Goal: Task Accomplishment & Management: Manage account settings

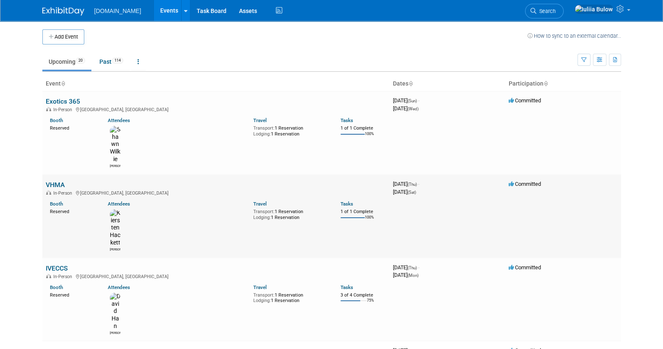
click at [57, 181] on link "VHMA" at bounding box center [55, 185] width 19 height 8
click at [115, 57] on link "Past 114" at bounding box center [111, 62] width 36 height 16
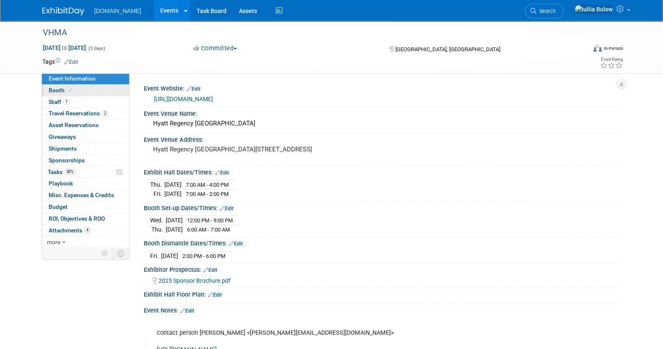
click at [63, 87] on span "Booth" at bounding box center [62, 90] width 26 height 7
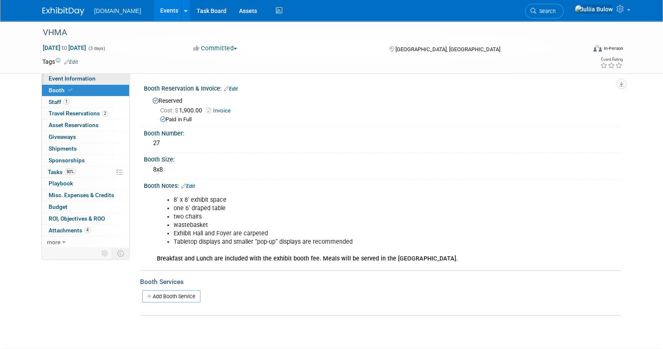
click at [65, 76] on span "Event Information" at bounding box center [72, 78] width 47 height 7
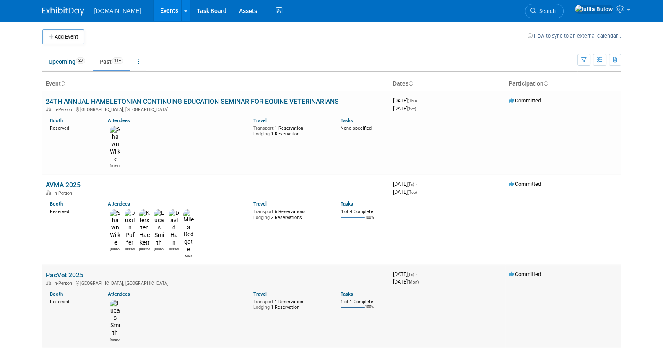
click at [59, 271] on link "PacVet 2025" at bounding box center [65, 275] width 38 height 8
click at [55, 55] on link "Upcoming 20" at bounding box center [66, 62] width 49 height 16
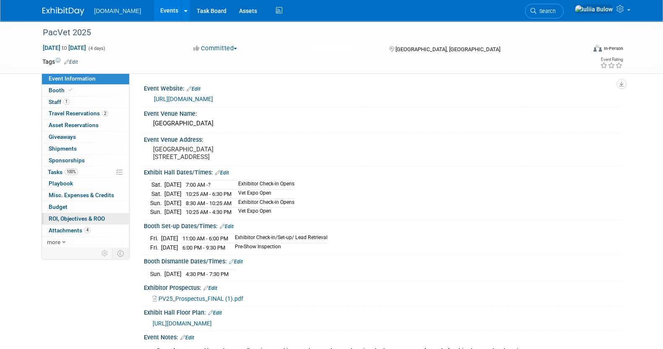
click at [79, 215] on span "ROI, Objectives & ROO 0" at bounding box center [77, 218] width 56 height 7
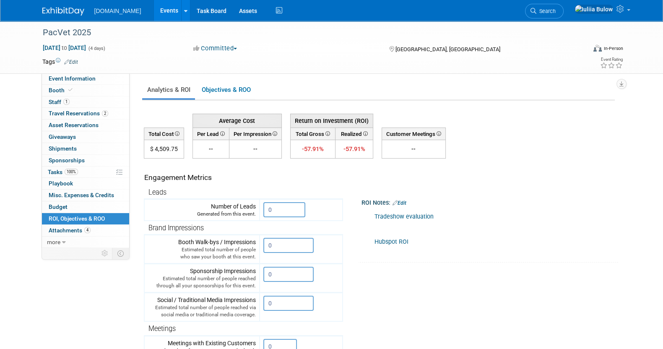
click at [415, 214] on link "Tradeshow evaluation" at bounding box center [403, 216] width 59 height 7
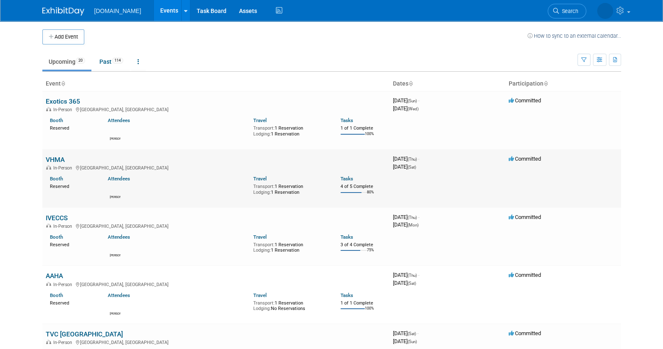
click at [56, 161] on link "VHMA" at bounding box center [55, 160] width 19 height 8
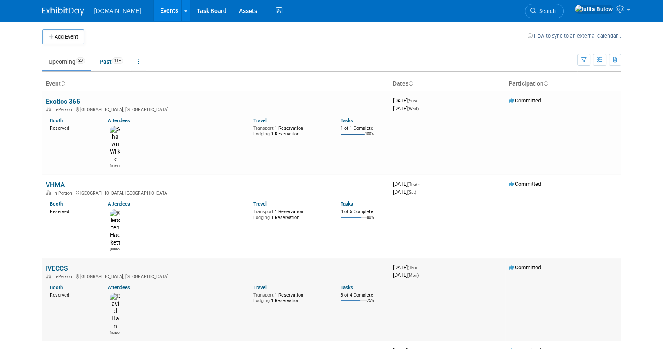
click at [65, 264] on link "IVECCS" at bounding box center [57, 268] width 22 height 8
click at [65, 99] on link "Exotics 365" at bounding box center [63, 101] width 34 height 8
click at [61, 181] on link "VHMA" at bounding box center [55, 185] width 19 height 8
click at [62, 264] on link "IVECCS" at bounding box center [57, 268] width 22 height 8
click at [99, 62] on link "Past 114" at bounding box center [111, 62] width 36 height 16
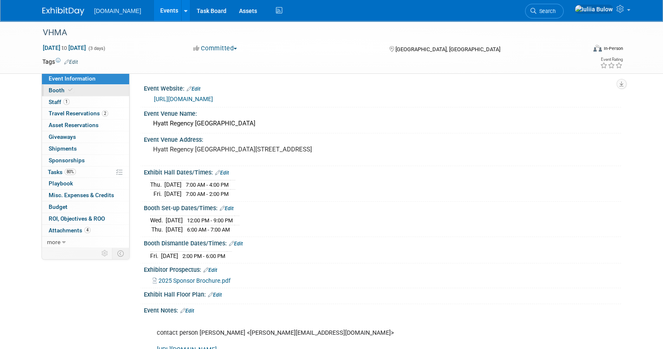
click at [78, 91] on link "Booth" at bounding box center [85, 90] width 87 height 11
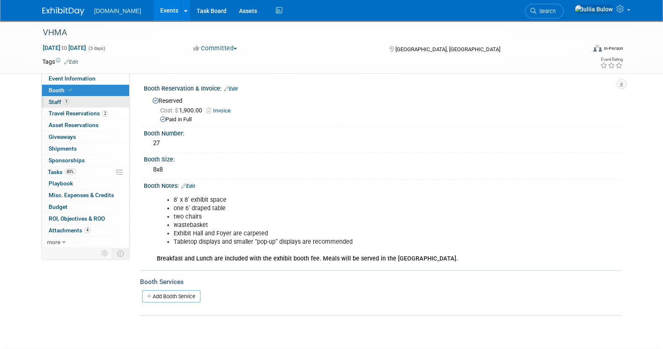
click at [69, 99] on link "1 Staff 1" at bounding box center [85, 101] width 87 height 11
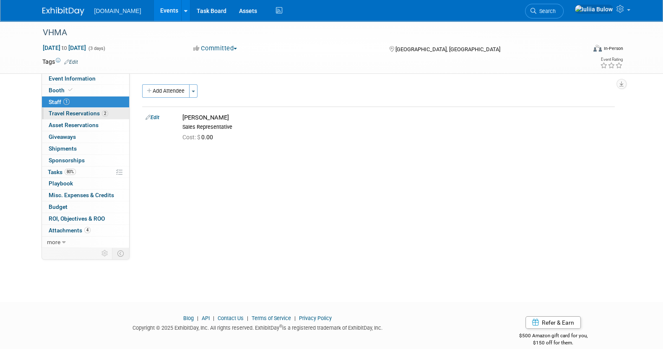
click at [80, 112] on span "Travel Reservations 2" at bounding box center [79, 113] width 60 height 7
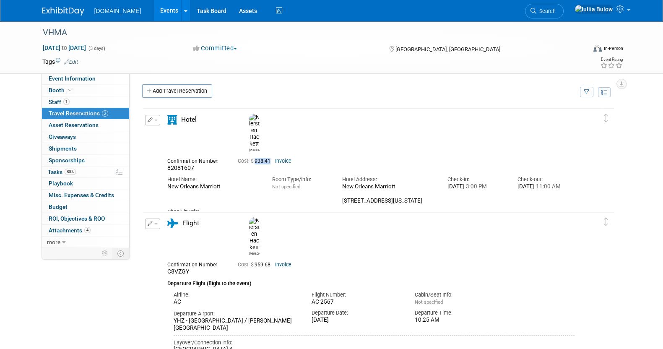
drag, startPoint x: 270, startPoint y: 138, endPoint x: 263, endPoint y: 139, distance: 7.2
click at [263, 158] on span "Cost: $ 938.41" at bounding box center [256, 161] width 36 height 6
copy span "938.41"
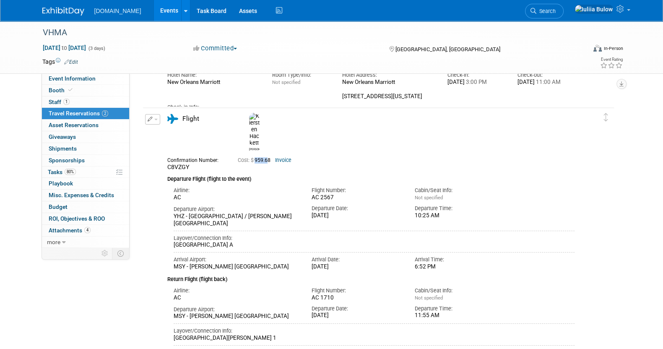
drag, startPoint x: 270, startPoint y: 137, endPoint x: 264, endPoint y: 139, distance: 6.4
click at [255, 157] on span "Cost: $ 959.68" at bounding box center [256, 160] width 36 height 6
drag, startPoint x: 271, startPoint y: 136, endPoint x: 256, endPoint y: 136, distance: 15.1
click at [256, 157] on span "Cost: $ 959.68" at bounding box center [256, 160] width 36 height 6
copy span "959.68"
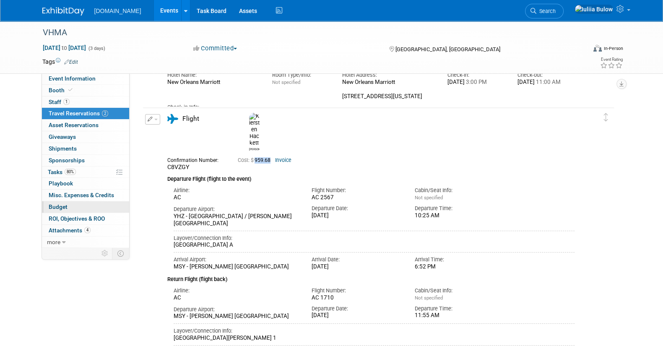
click at [87, 210] on link "Budget" at bounding box center [85, 206] width 87 height 11
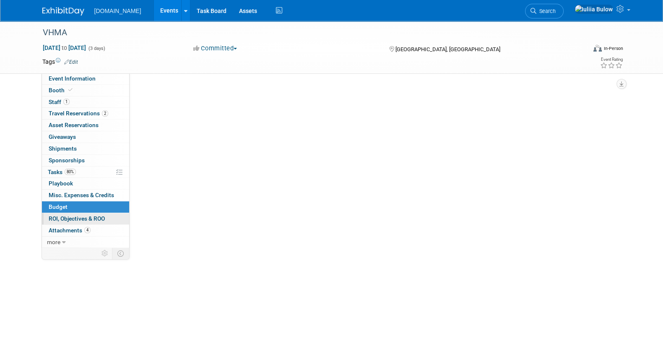
scroll to position [0, 0]
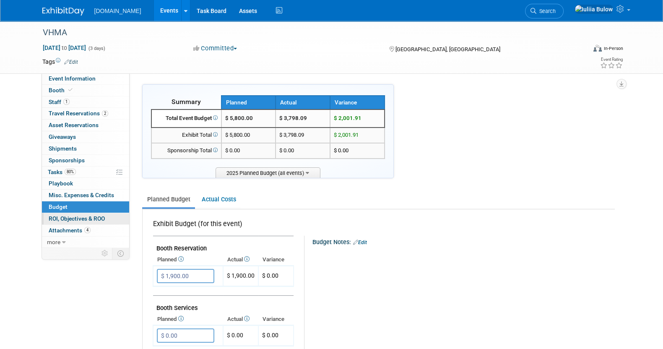
click at [86, 215] on span "ROI, Objectives & ROO 0" at bounding box center [77, 218] width 56 height 7
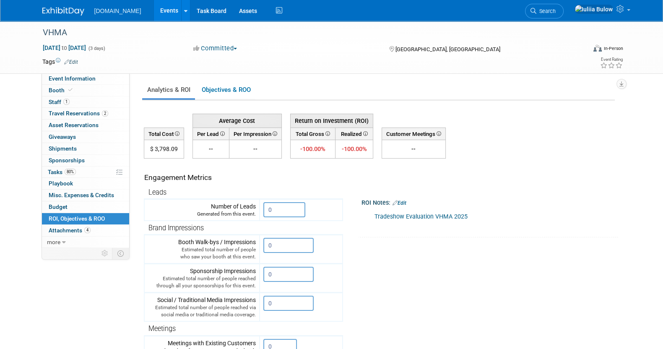
click at [401, 203] on link "Edit" at bounding box center [400, 203] width 14 height 6
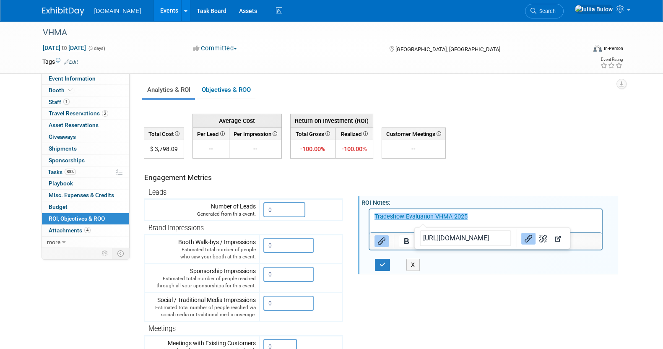
click at [413, 217] on link "﻿Tradeshow Evaluation VHMA 2025" at bounding box center [420, 216] width 93 height 7
click at [413, 217] on link "Tradeshow Evaluation VHMA 2025" at bounding box center [420, 216] width 93 height 7
click at [547, 311] on tr "Engagement Metrics Leads Generated from this event. 0 X Brand Impressions 0" at bounding box center [379, 310] width 471 height 303
click at [407, 264] on button "X" at bounding box center [412, 265] width 13 height 12
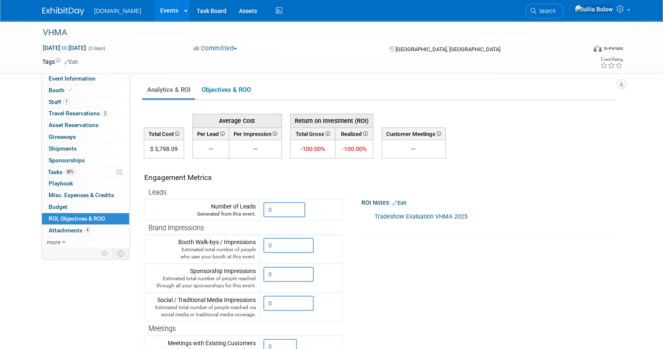
click at [422, 214] on link "Tradeshow Evaluation VHMA 2025" at bounding box center [420, 216] width 93 height 7
click at [403, 213] on link "Tradeshow Evaluation VHMA 2025" at bounding box center [420, 216] width 93 height 7
click at [403, 204] on link "Edit" at bounding box center [400, 203] width 14 height 6
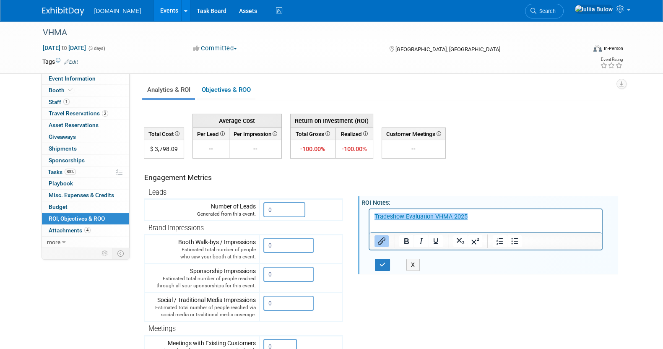
click at [382, 242] on icon "Insert/edit link" at bounding box center [381, 241] width 10 height 10
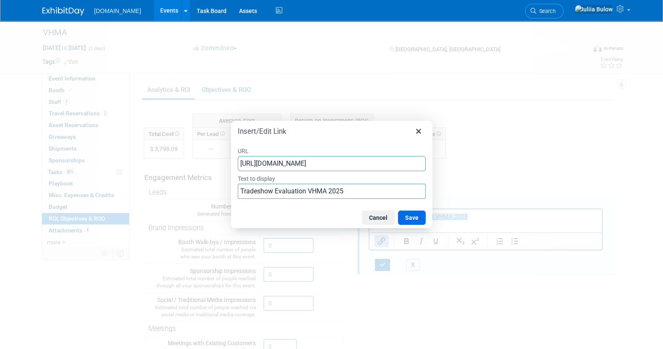
scroll to position [0, 162]
drag, startPoint x: 240, startPoint y: 163, endPoint x: 522, endPoint y: 174, distance: 282.0
click at [522, 174] on div "Insert/Edit Link URL https://docs.google.com/spreadsheets/d/1JMVhpjI7TCfXIZIQxq…" at bounding box center [331, 174] width 663 height 349
drag, startPoint x: 416, startPoint y: 161, endPoint x: 114, endPoint y: 167, distance: 302.8
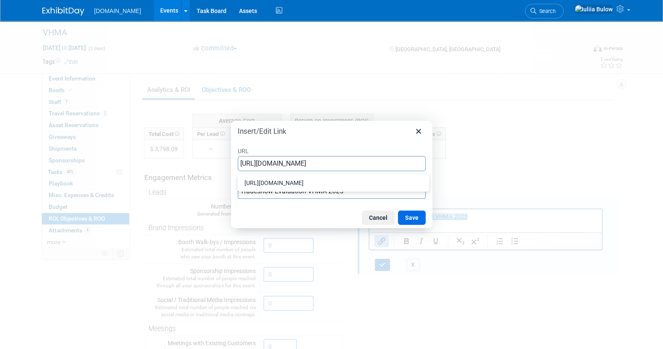
click at [114, 167] on div "Insert/Edit Link URL https://docs.google.com/spreadsheets/d/1JMVhpjI7T Text to …" at bounding box center [331, 174] width 663 height 349
type input "https://docs.google.com/spreadsheets/d/116btOAbVMAjXfd7KdXAsquqaZIlixuDMBvo9AAb…"
click at [412, 220] on button "Save" at bounding box center [412, 218] width 28 height 14
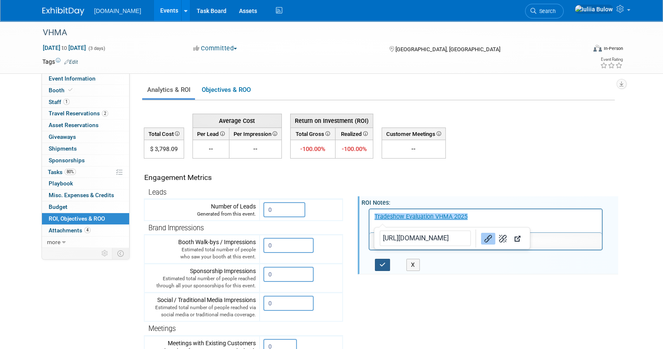
click at [382, 264] on icon "button" at bounding box center [383, 265] width 6 height 6
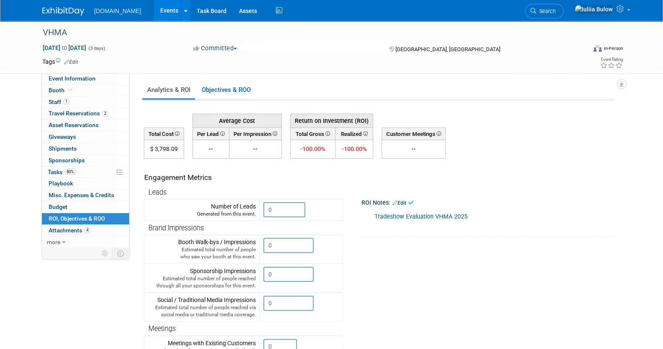
click at [424, 214] on link "Tradeshow Evaluation VHMA 2025" at bounding box center [420, 216] width 93 height 7
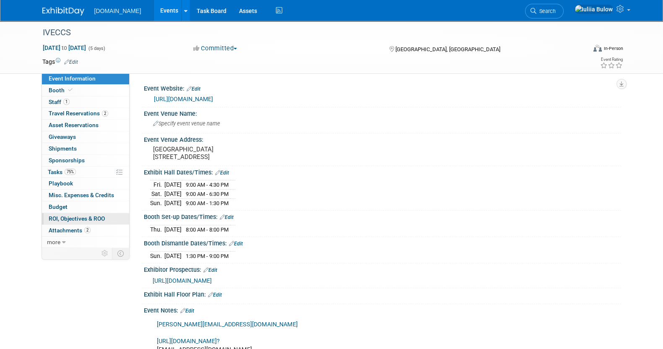
click at [81, 216] on span "ROI, Objectives & ROO 0" at bounding box center [77, 218] width 56 height 7
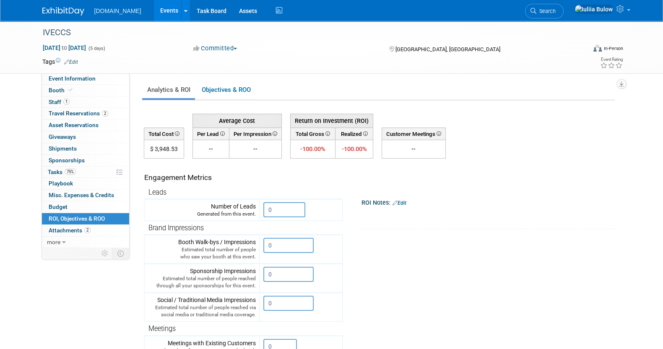
click at [403, 202] on link "Edit" at bounding box center [400, 203] width 14 height 6
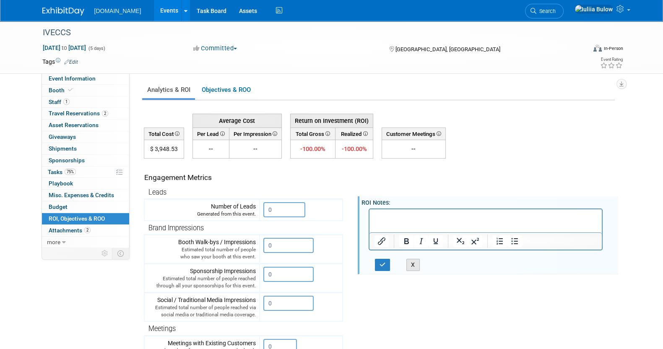
click at [407, 259] on button "X" at bounding box center [412, 265] width 13 height 12
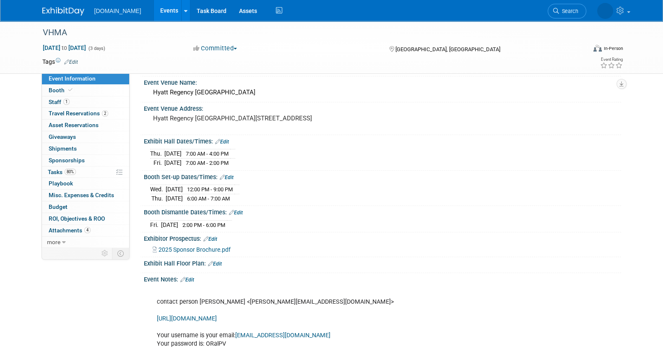
scroll to position [104, 0]
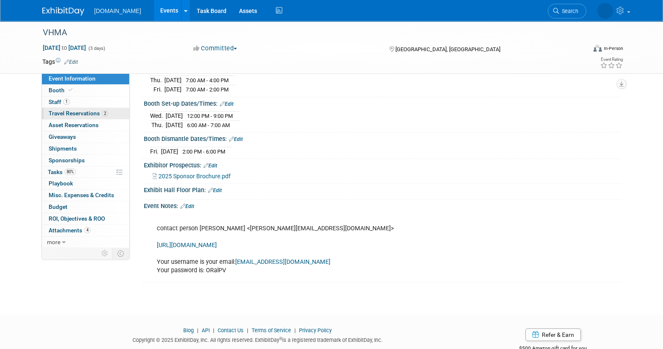
click at [82, 111] on span "Travel Reservations 2" at bounding box center [79, 113] width 60 height 7
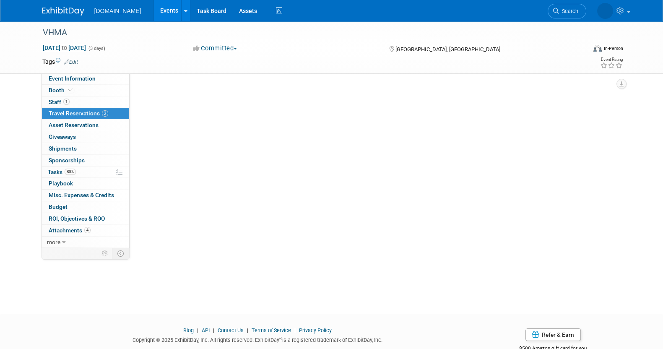
scroll to position [0, 0]
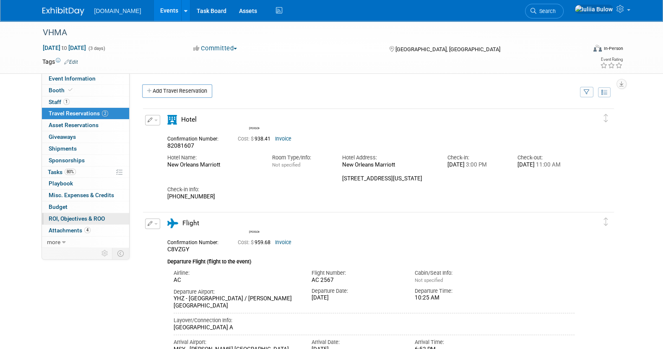
click at [80, 216] on span "ROI, Objectives & ROO 0" at bounding box center [77, 218] width 56 height 7
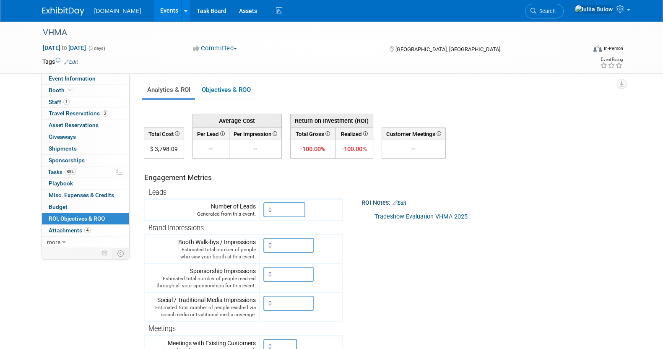
click at [419, 213] on link "Tradeshow Evaluation VHMA 2025" at bounding box center [420, 216] width 93 height 7
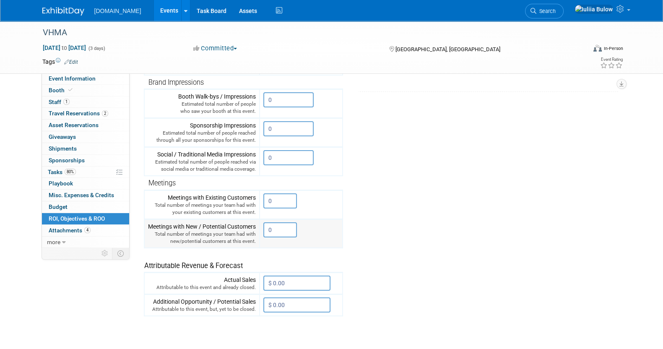
scroll to position [157, 0]
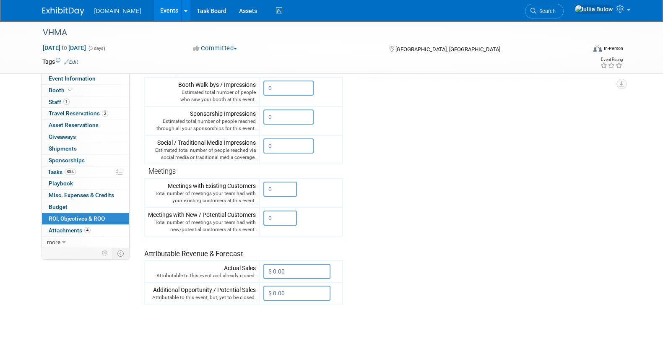
click at [76, 216] on span "ROI, Objectives & ROO 0" at bounding box center [77, 218] width 56 height 7
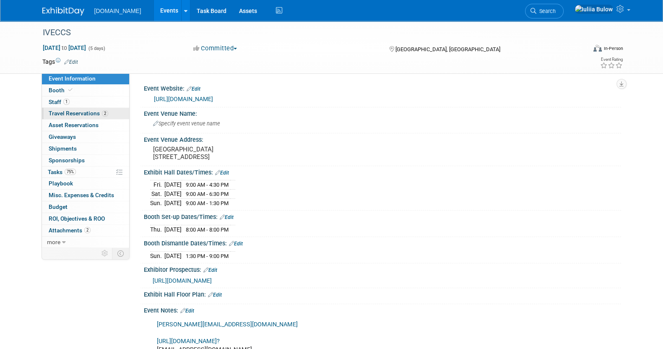
click at [81, 110] on span "Travel Reservations 2" at bounding box center [79, 113] width 60 height 7
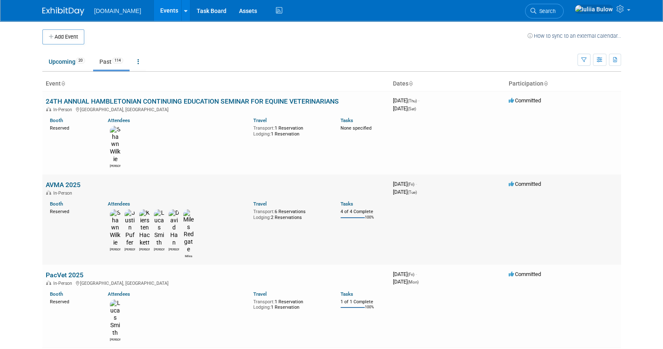
click at [60, 181] on link "AVMA 2025" at bounding box center [63, 185] width 35 height 8
click at [66, 271] on link "PacVet 2025" at bounding box center [65, 275] width 38 height 8
click at [62, 65] on link "Upcoming 20" at bounding box center [66, 62] width 49 height 16
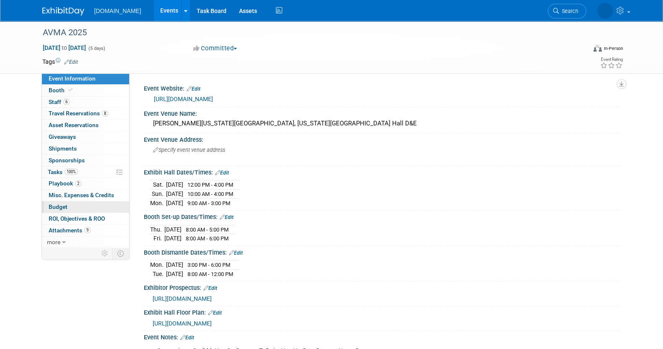
click at [60, 205] on span "Budget" at bounding box center [58, 206] width 19 height 7
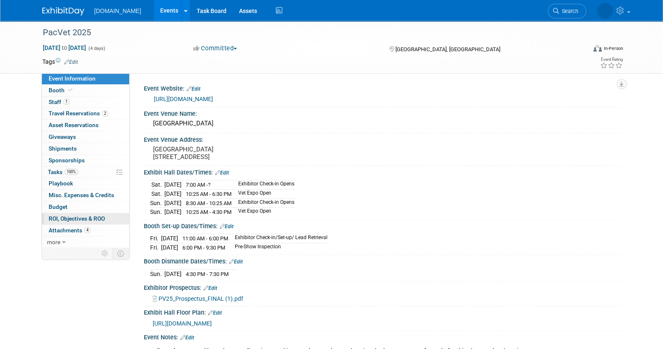
click at [81, 216] on span "ROI, Objectives & ROO 0" at bounding box center [77, 218] width 56 height 7
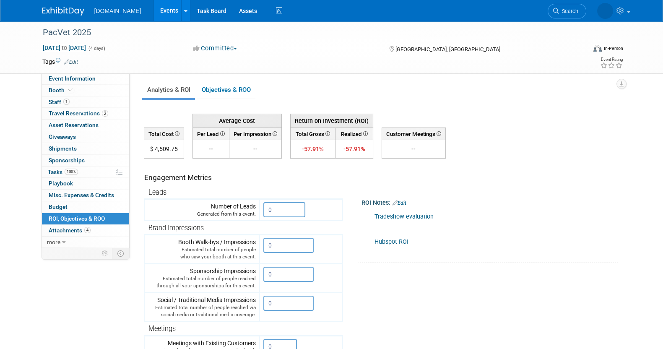
click at [428, 215] on link "Tradeshow evaluation" at bounding box center [403, 216] width 59 height 7
click at [66, 205] on span "Budget" at bounding box center [58, 206] width 19 height 7
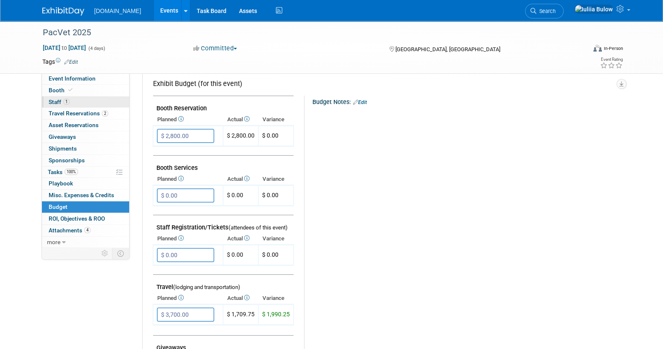
scroll to position [104, 0]
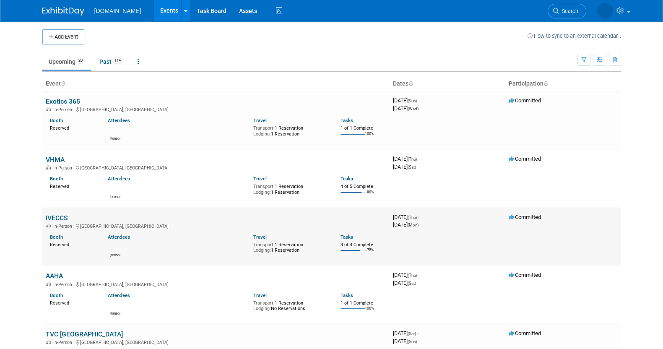
click at [61, 217] on link "IVECCS" at bounding box center [57, 218] width 22 height 8
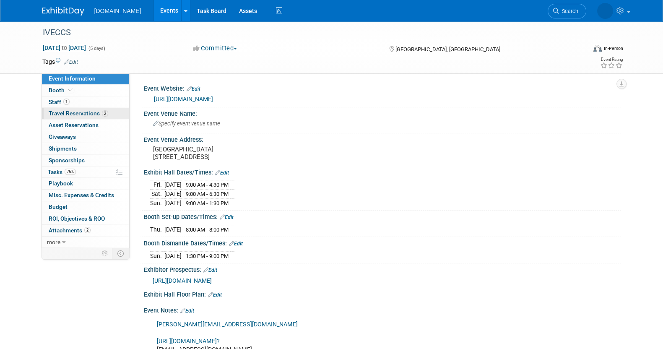
click at [78, 111] on span "Travel Reservations 2" at bounding box center [79, 113] width 60 height 7
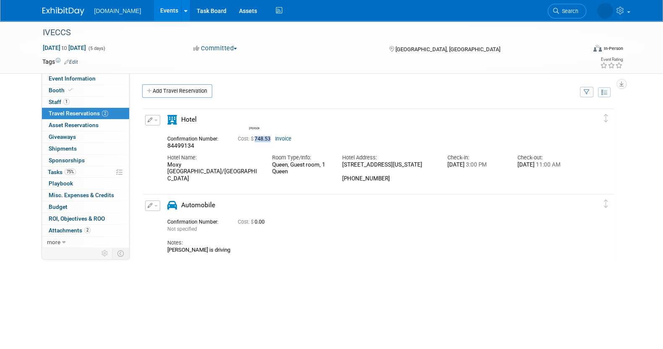
drag, startPoint x: 272, startPoint y: 137, endPoint x: 257, endPoint y: 138, distance: 15.1
click at [257, 138] on span "Cost: $ 748.53" at bounding box center [256, 139] width 36 height 6
copy span "748.53"
click at [75, 218] on span "ROI, Objectives & ROO 0" at bounding box center [77, 218] width 56 height 7
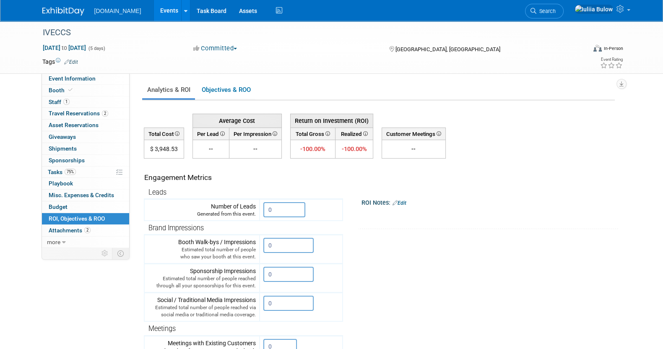
click at [404, 200] on link "Edit" at bounding box center [400, 203] width 14 height 6
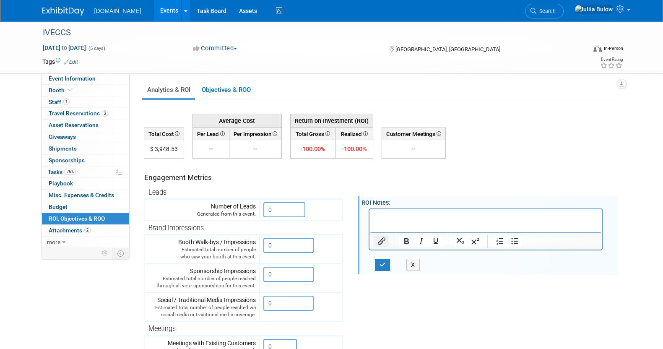
click at [384, 240] on icon "Insert/edit link" at bounding box center [381, 241] width 10 height 10
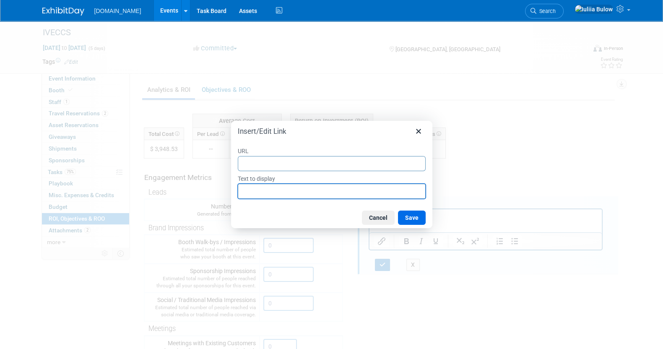
click at [295, 185] on input "Text to display" at bounding box center [332, 191] width 188 height 15
type input "Tradeshow Evaluation"
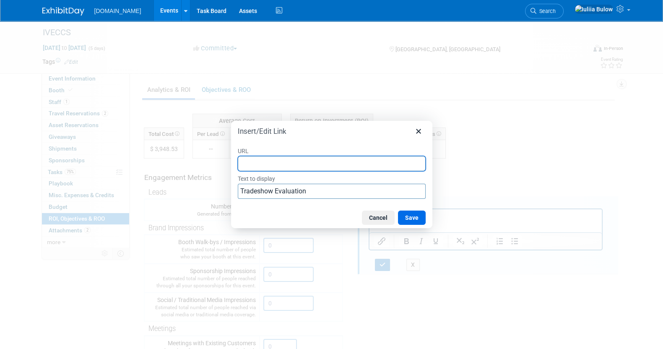
click at [331, 164] on input "URL" at bounding box center [332, 163] width 188 height 15
paste input "[URL][DOMAIN_NAME]"
type input "[URL][DOMAIN_NAME]"
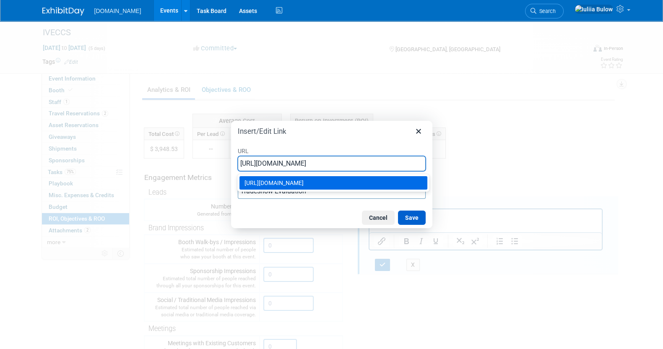
click at [411, 217] on button "Save" at bounding box center [412, 218] width 28 height 14
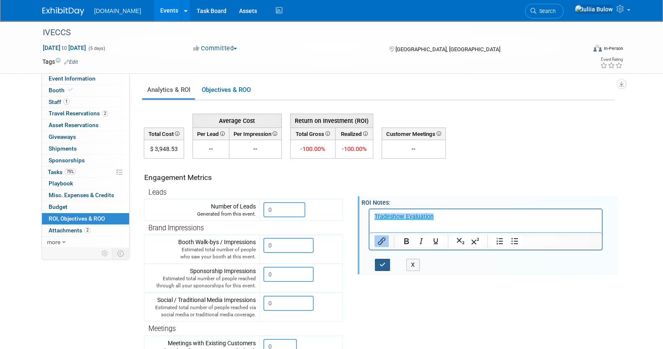
click at [383, 262] on icon "button" at bounding box center [383, 265] width 6 height 6
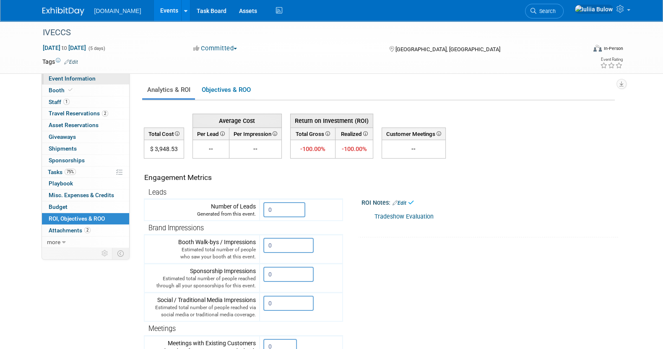
click at [56, 83] on link "Event Information" at bounding box center [85, 78] width 87 height 11
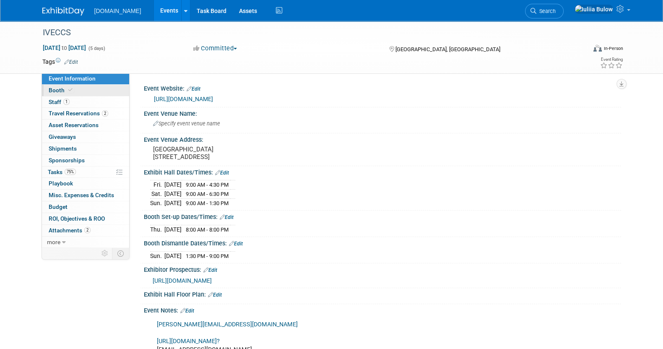
click at [67, 91] on span at bounding box center [71, 90] width 8 height 6
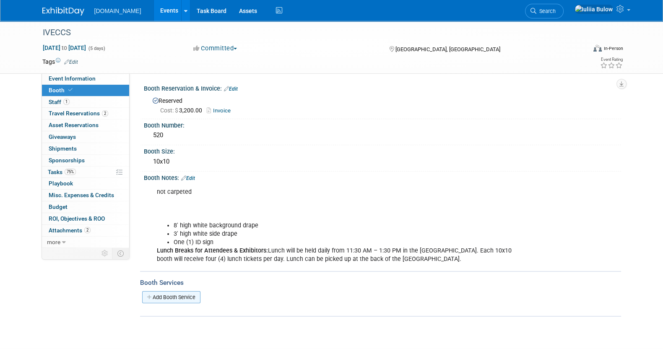
click at [176, 299] on link "Add Booth Service" at bounding box center [171, 297] width 58 height 12
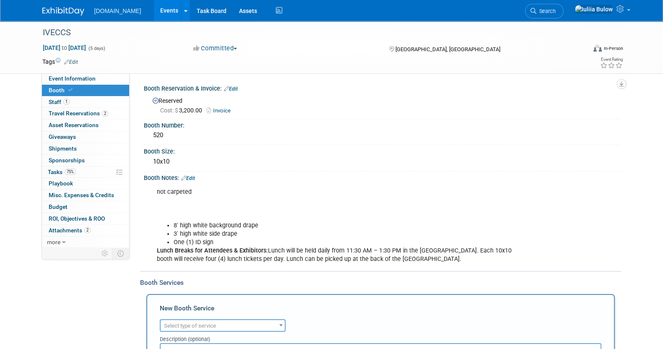
scroll to position [104, 0]
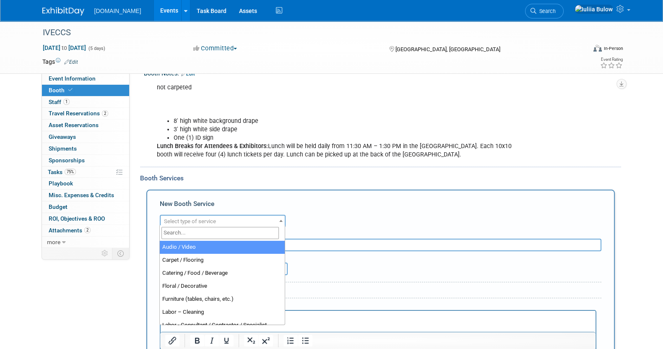
click at [216, 220] on span "Select type of service" at bounding box center [190, 221] width 52 height 6
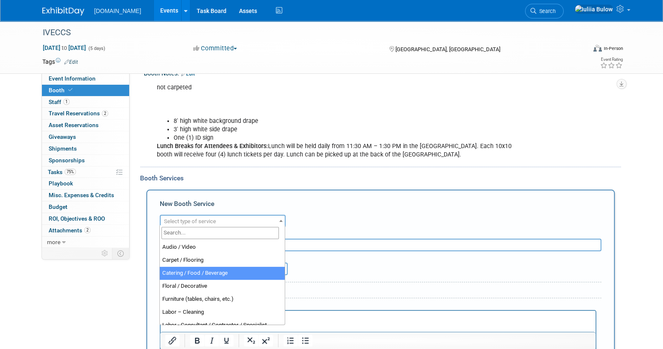
select select "22"
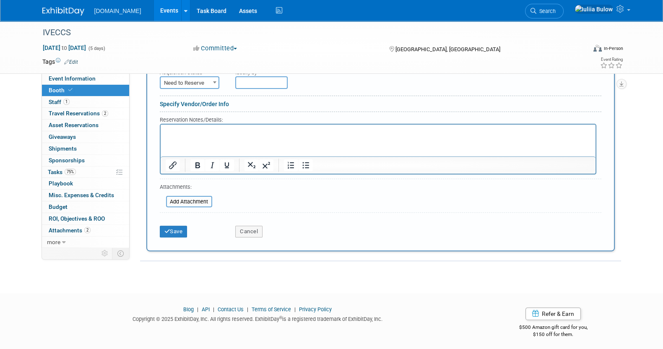
scroll to position [238, 0]
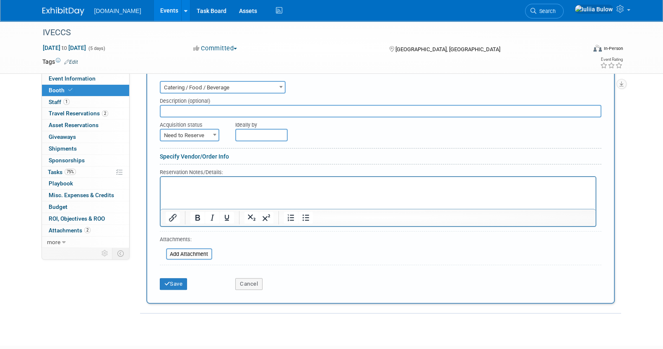
click at [200, 131] on span "Need to Reserve" at bounding box center [190, 136] width 58 height 12
select select "2"
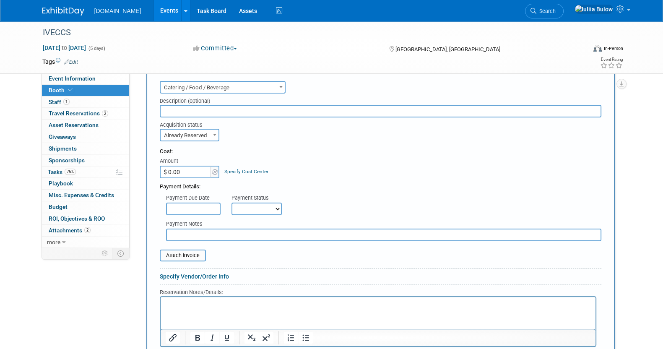
click at [186, 169] on input "$ 0.00" at bounding box center [186, 172] width 52 height 13
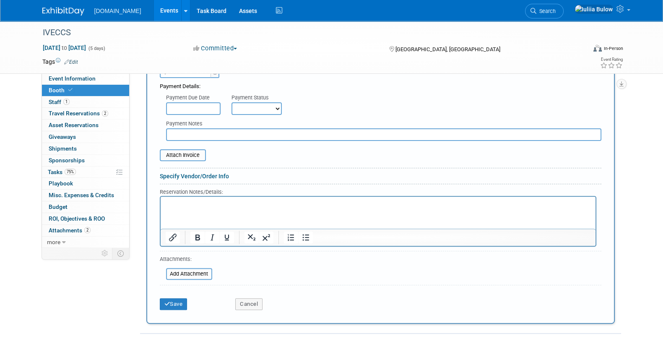
scroll to position [343, 0]
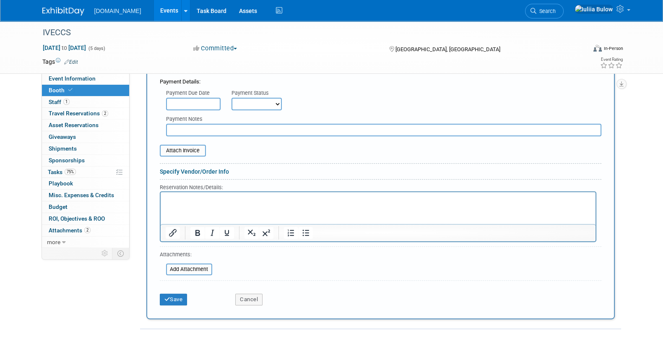
click at [260, 107] on select "Not Paid Yet Partially Paid Paid in Full" at bounding box center [256, 104] width 50 height 13
select select "1"
click at [231, 98] on select "Not Paid Yet Partially Paid Paid in Full" at bounding box center [256, 104] width 50 height 13
click at [197, 103] on input "text" at bounding box center [193, 104] width 55 height 13
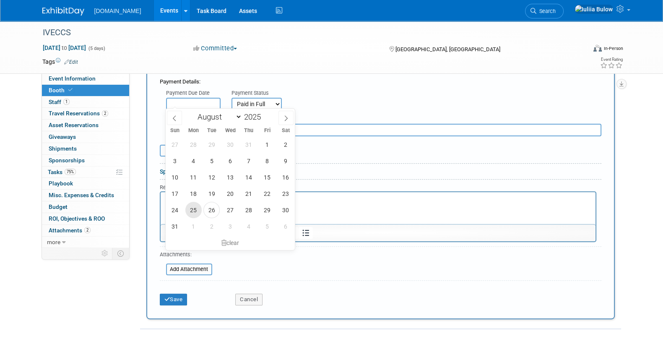
click at [194, 209] on span "25" at bounding box center [193, 210] width 16 height 16
type input "[DATE]"
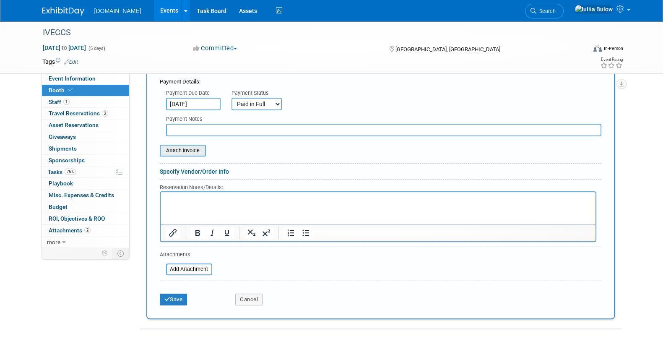
click at [184, 146] on input "file" at bounding box center [155, 151] width 100 height 10
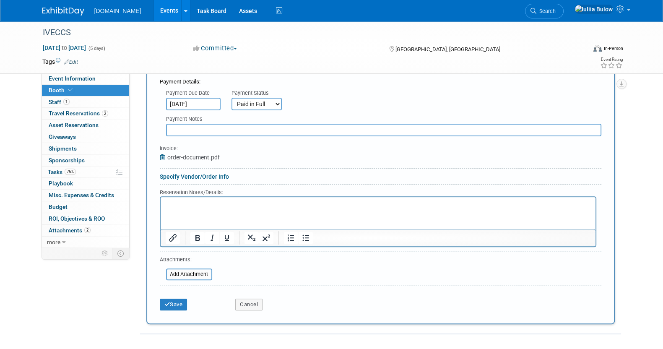
scroll to position [238, 0]
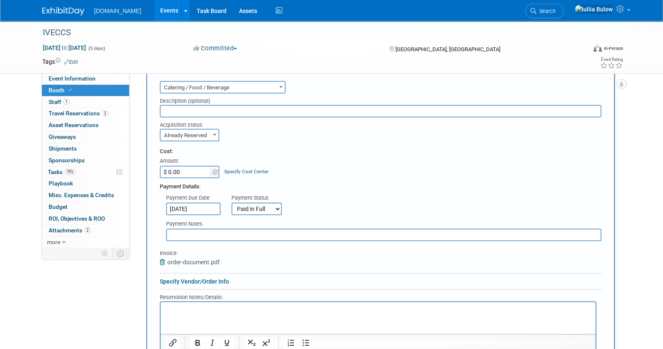
click at [199, 168] on input "$ 0.00" at bounding box center [186, 172] width 52 height 13
paste input "129.72"
type input "$ 129.72"
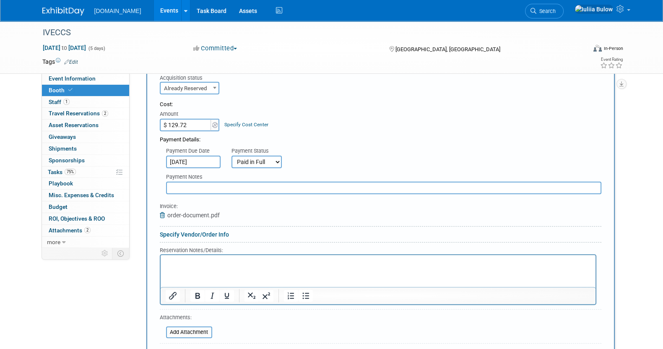
scroll to position [343, 0]
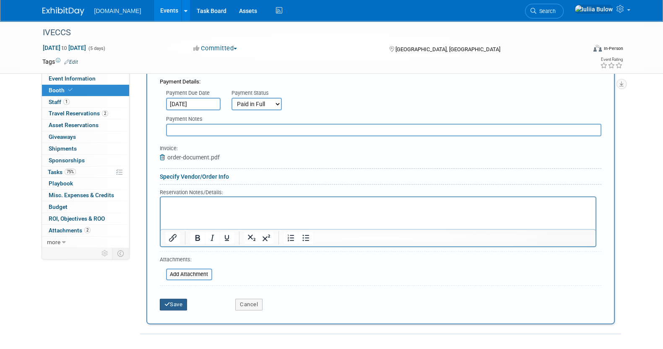
click at [168, 302] on icon "submit" at bounding box center [167, 304] width 6 height 5
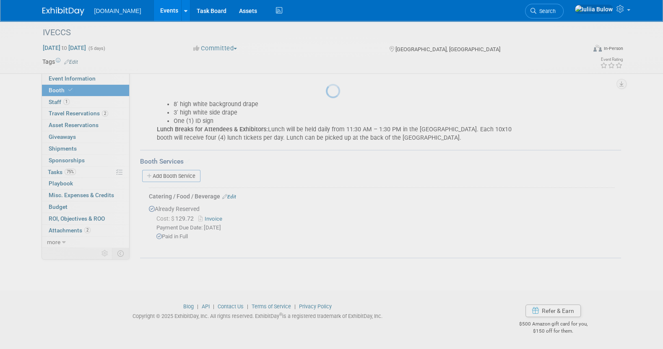
scroll to position [119, 0]
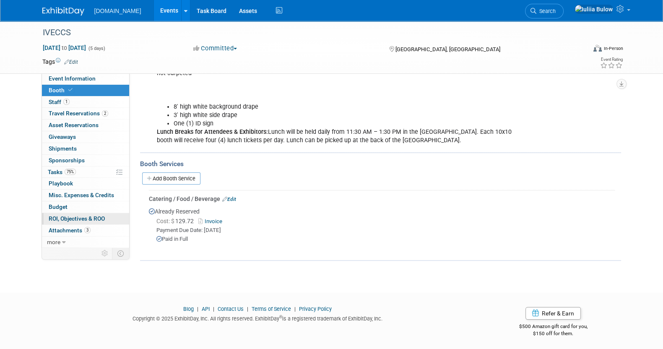
click at [85, 215] on span "ROI, Objectives & ROO 0" at bounding box center [77, 218] width 56 height 7
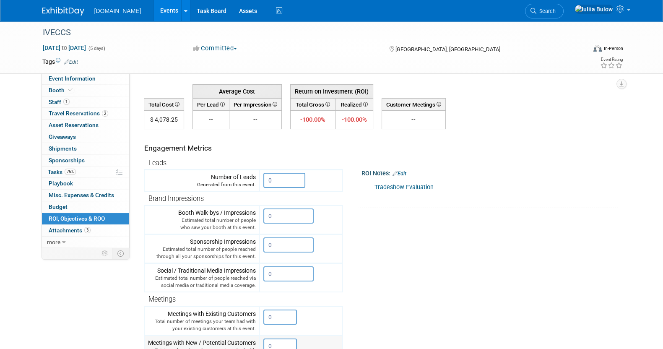
scroll to position [0, 0]
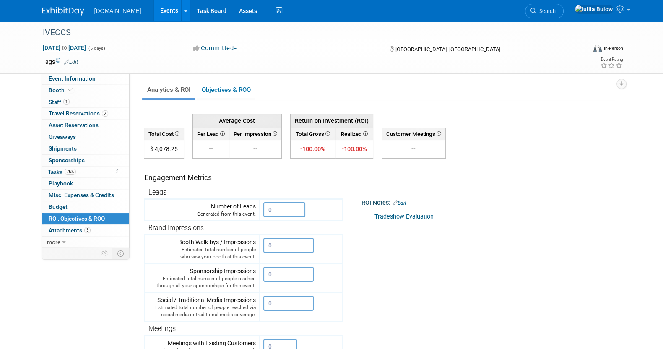
drag, startPoint x: 176, startPoint y: 148, endPoint x: 155, endPoint y: 148, distance: 21.0
click at [155, 148] on td "$ 4,078.25" at bounding box center [164, 149] width 40 height 18
copy td "4,078.25"
click at [390, 217] on link "Tradeshow Evaluation" at bounding box center [403, 216] width 59 height 7
click at [57, 75] on span "Event Information" at bounding box center [72, 78] width 47 height 7
